Goal: Task Accomplishment & Management: Use online tool/utility

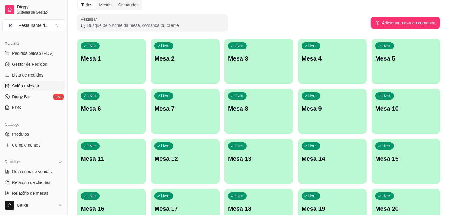
scroll to position [67, 0]
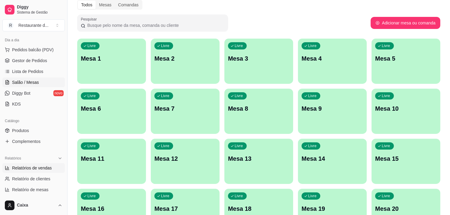
click at [45, 167] on span "Relatórios de vendas" at bounding box center [32, 168] width 40 height 6
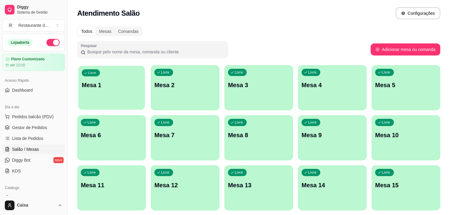
click at [113, 98] on div "Livre Mesa 1" at bounding box center [111, 84] width 67 height 37
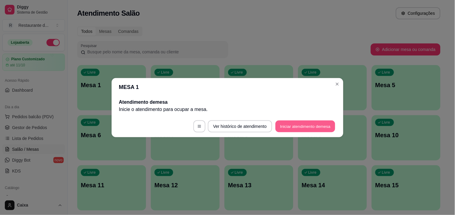
click at [291, 126] on button "Iniciar atendimento de mesa" at bounding box center [305, 126] width 60 height 12
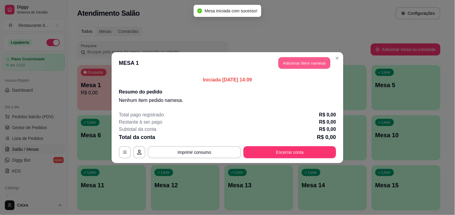
click at [303, 67] on button "Adicionar itens na mesa" at bounding box center [304, 63] width 52 height 12
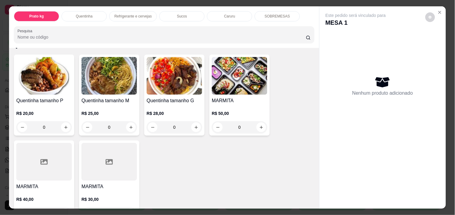
scroll to position [121, 0]
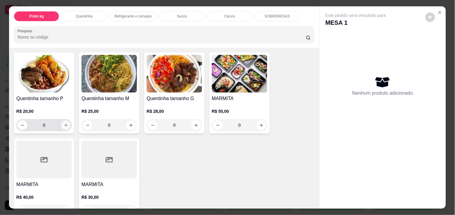
click at [64, 123] on icon "increase-product-quantity" at bounding box center [66, 125] width 5 height 5
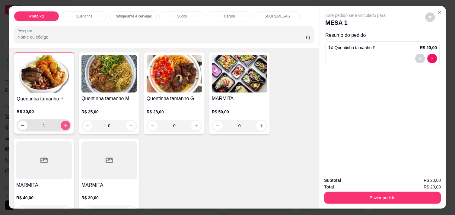
click at [63, 123] on icon "increase-product-quantity" at bounding box center [65, 125] width 5 height 5
type input "3"
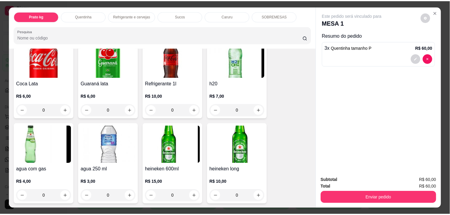
scroll to position [322, 0]
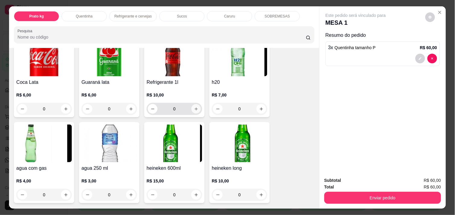
click at [194, 107] on icon "increase-product-quantity" at bounding box center [196, 109] width 5 height 5
type input "1"
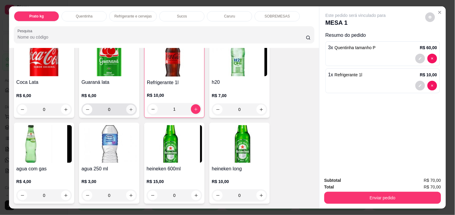
click at [126, 108] on button "increase-product-quantity" at bounding box center [130, 109] width 9 height 9
type input "1"
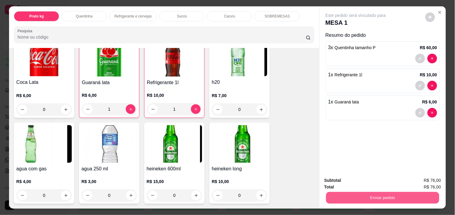
click at [354, 192] on button "Enviar pedido" at bounding box center [382, 198] width 113 height 12
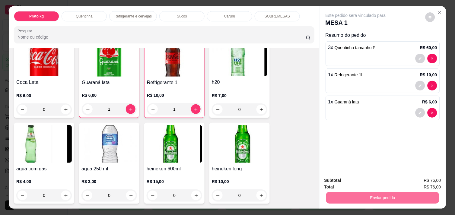
click at [342, 181] on button "Não registrar e enviar pedido" at bounding box center [362, 180] width 63 height 11
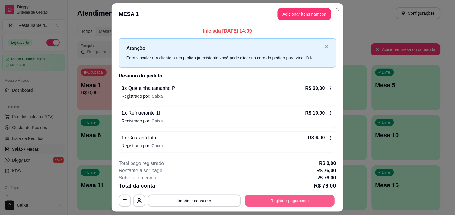
click at [300, 198] on button "Registrar pagamento" at bounding box center [290, 201] width 90 height 12
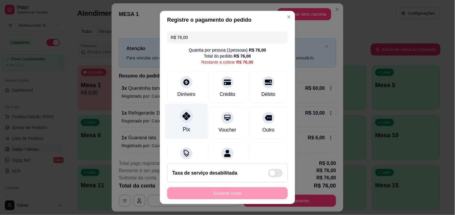
click at [184, 121] on div at bounding box center [186, 116] width 13 height 13
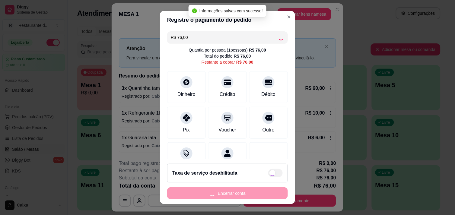
type input "R$ 0,00"
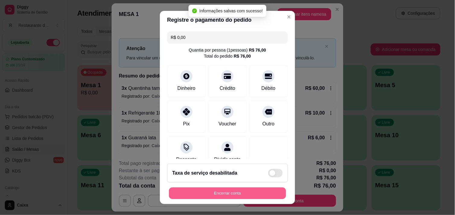
click at [237, 194] on button "Encerrar conta" at bounding box center [227, 194] width 117 height 12
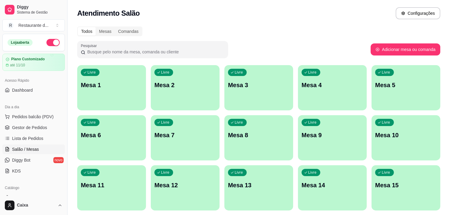
click at [61, 189] on div "Catálogo Produtos Complementos" at bounding box center [33, 198] width 67 height 35
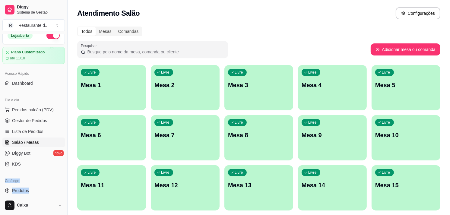
click at [61, 189] on div "Catálogo Produtos Complementos" at bounding box center [33, 191] width 67 height 35
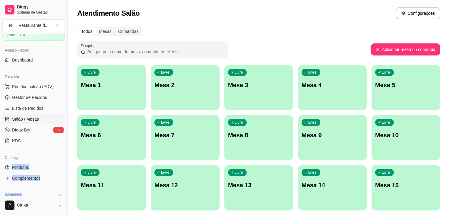
scroll to position [37, 0]
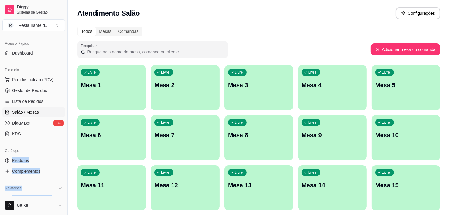
click at [61, 189] on div "Loja aberta Plano Customizado até 11/10 Acesso Rápido Dashboard Dia a dia Pedid…" at bounding box center [33, 115] width 67 height 162
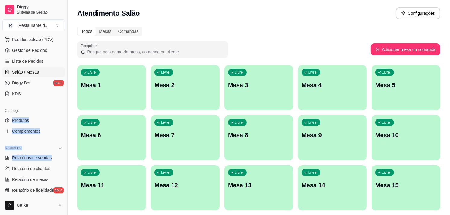
scroll to position [91, 0]
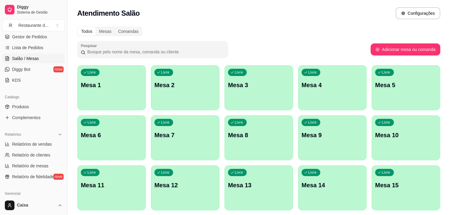
click at [45, 149] on ul "Relatórios de vendas Relatório de clientes Relatório de mesas Relatório de fide…" at bounding box center [33, 160] width 62 height 42
click at [37, 141] on link "Relatórios de vendas" at bounding box center [33, 144] width 62 height 10
select select "ALL"
select select "0"
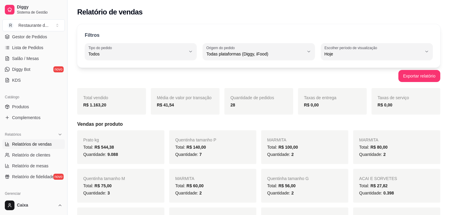
click at [164, 189] on div "Prato kg Total: R$ 544,38 Quantidade: 9.088 Quentinha tamanho P Total: R$ 140,0…" at bounding box center [258, 205] width 363 height 150
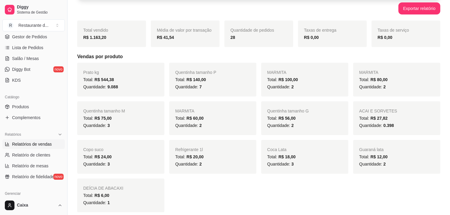
scroll to position [80, 0]
